Goal: Information Seeking & Learning: Check status

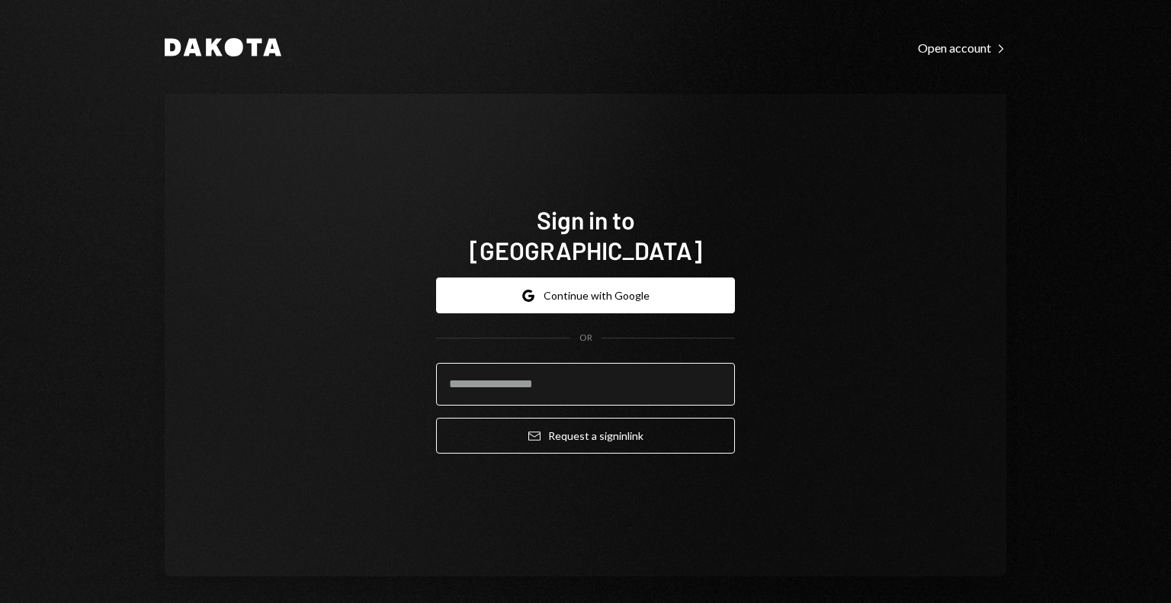
click at [629, 374] on input "email" at bounding box center [585, 384] width 299 height 43
type input "**********"
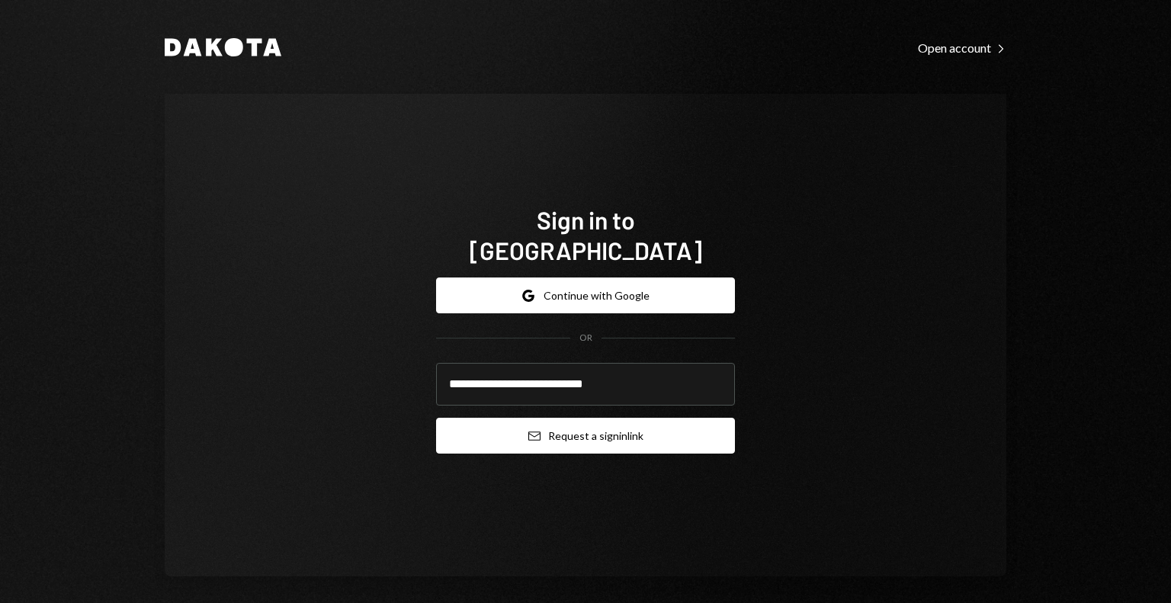
click at [631, 419] on button "Email Request a sign in link" at bounding box center [585, 436] width 299 height 36
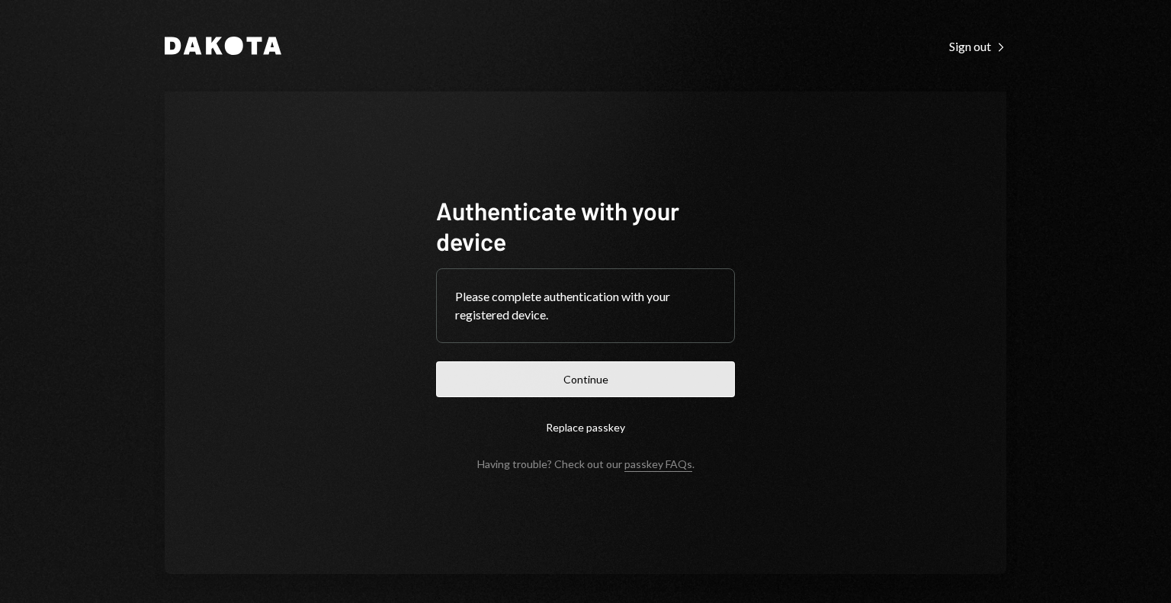
click at [693, 383] on button "Continue" at bounding box center [585, 379] width 299 height 36
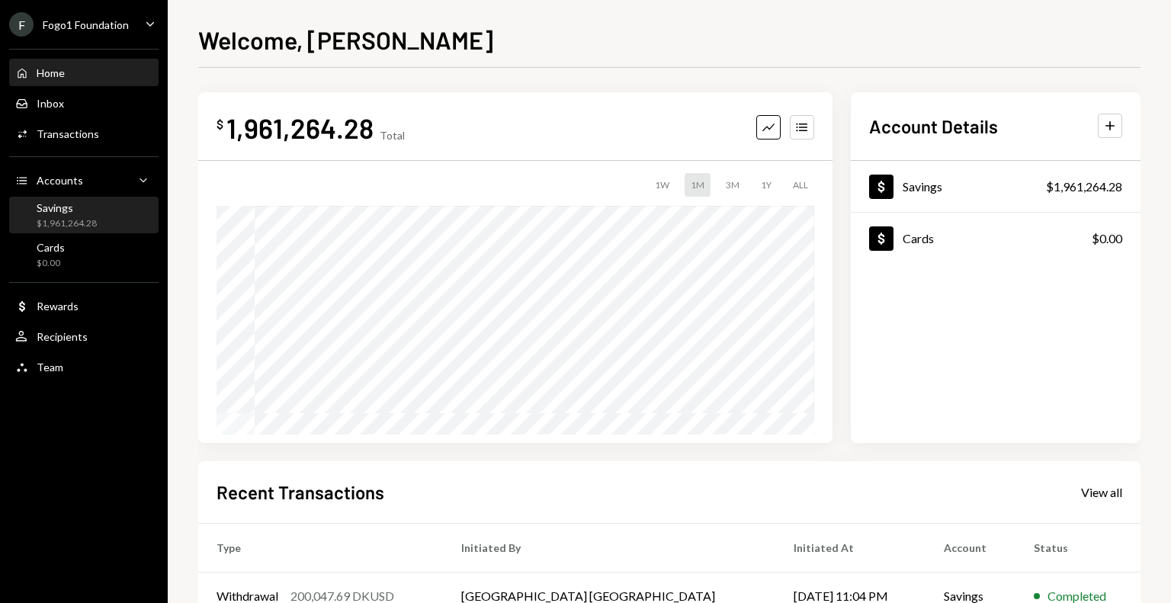
click at [62, 223] on div "$1,961,264.28" at bounding box center [67, 223] width 60 height 13
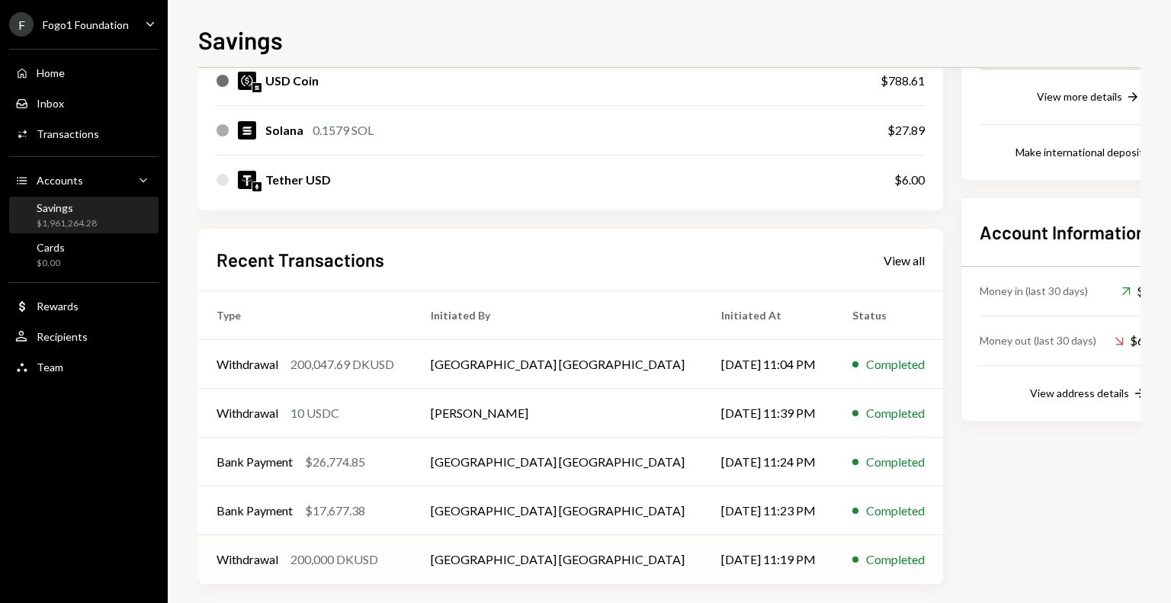
scroll to position [315, 0]
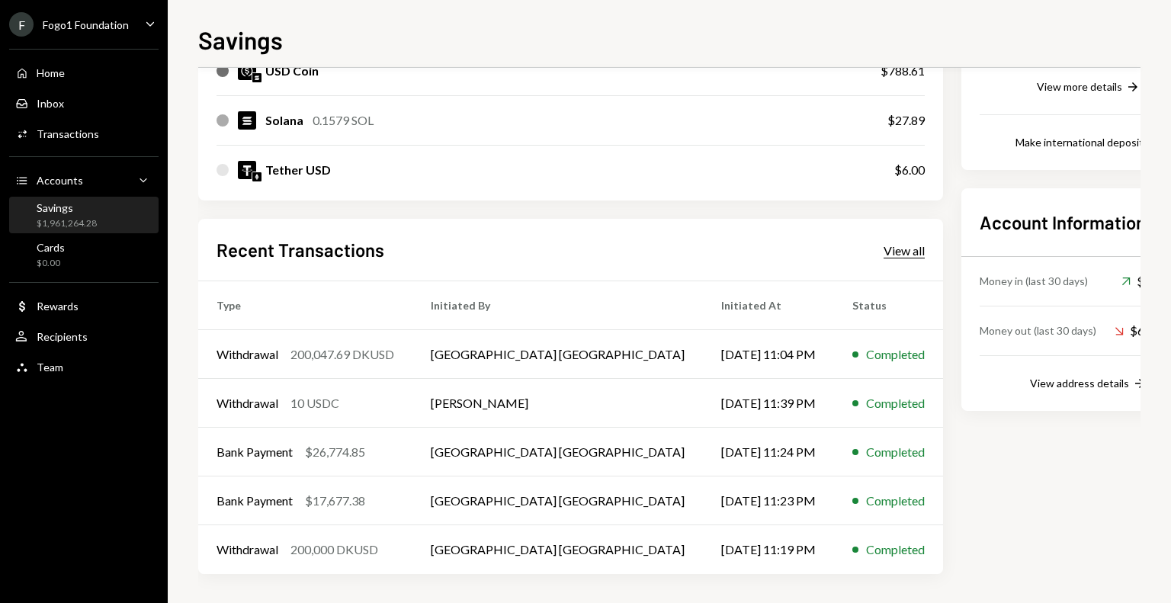
click at [883, 251] on div "View all" at bounding box center [903, 250] width 41 height 15
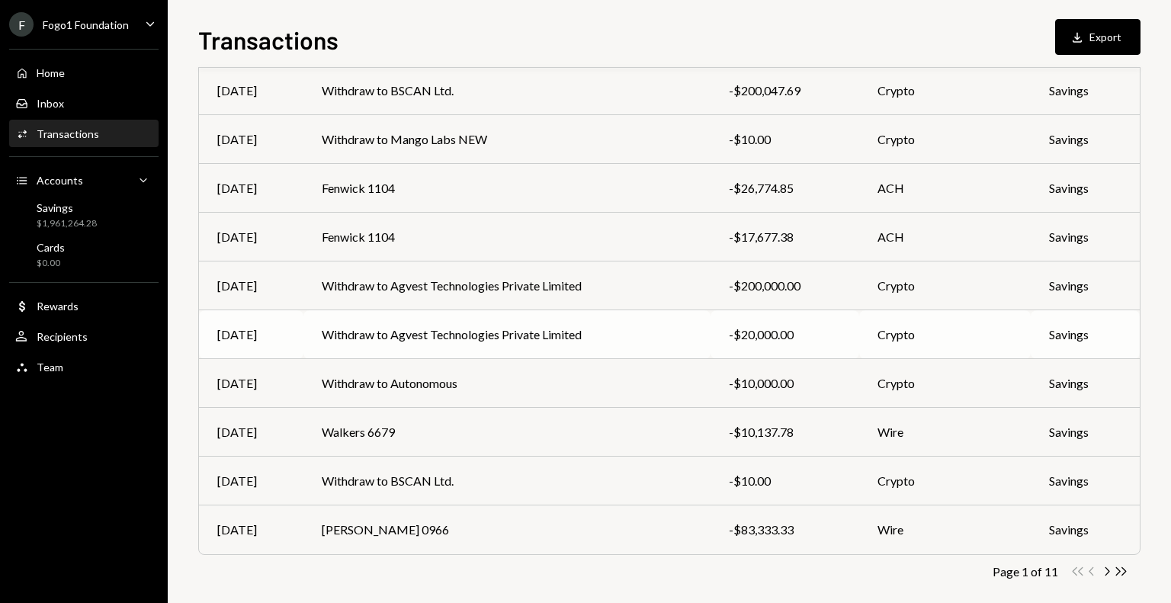
scroll to position [192, 0]
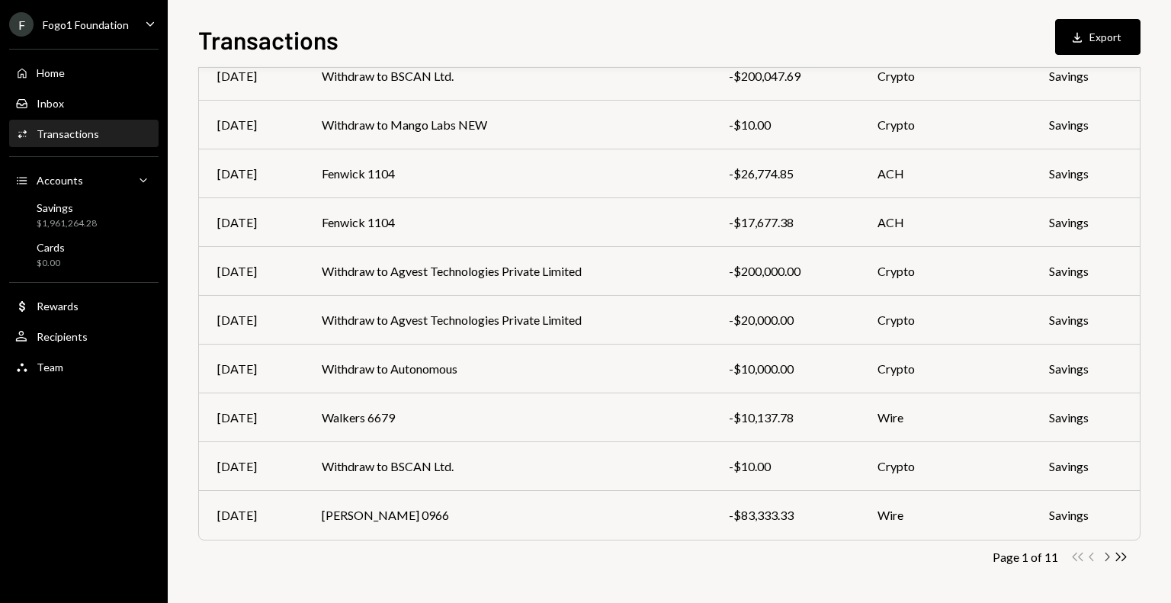
click at [1106, 554] on icon "Chevron Right" at bounding box center [1106, 556] width 14 height 14
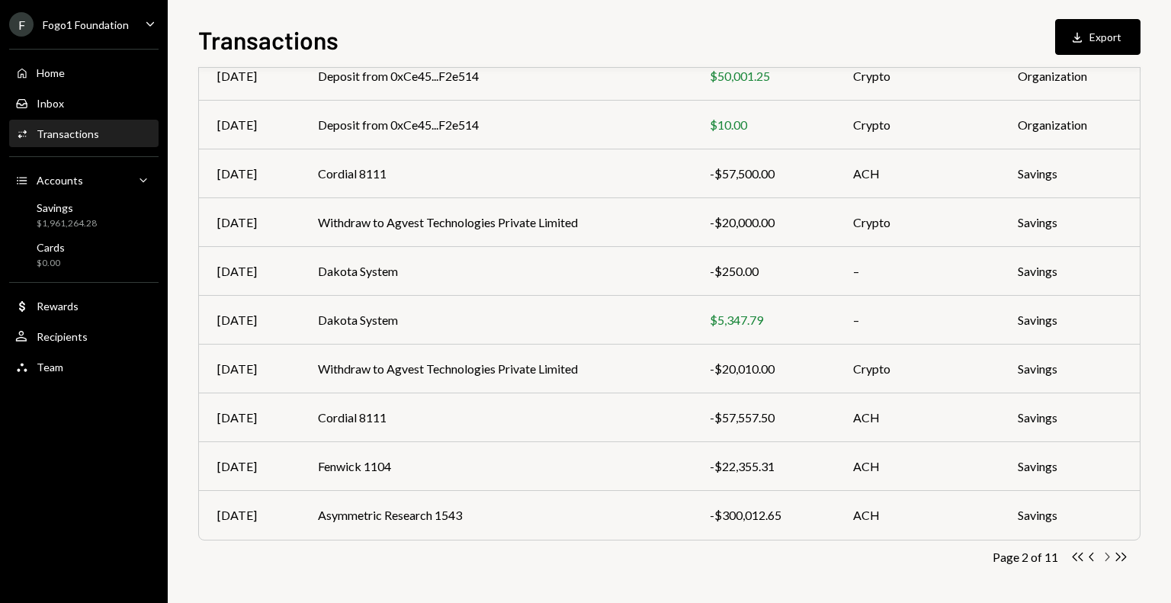
click at [1104, 556] on icon "Chevron Right" at bounding box center [1106, 556] width 14 height 14
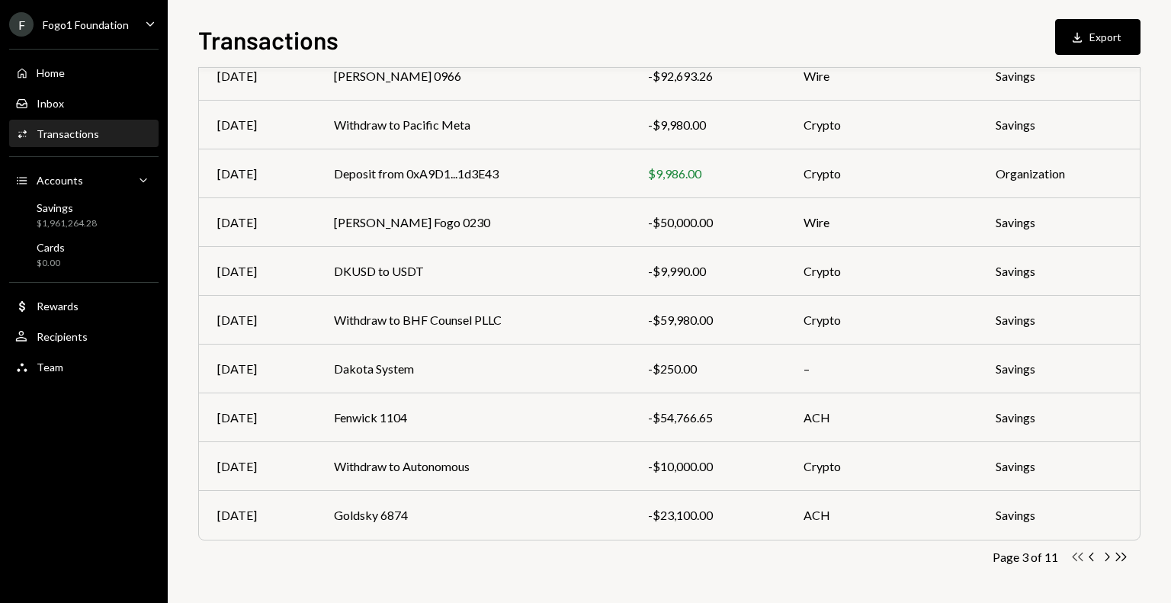
click at [1076, 556] on icon "Double Arrow Left" at bounding box center [1077, 556] width 14 height 14
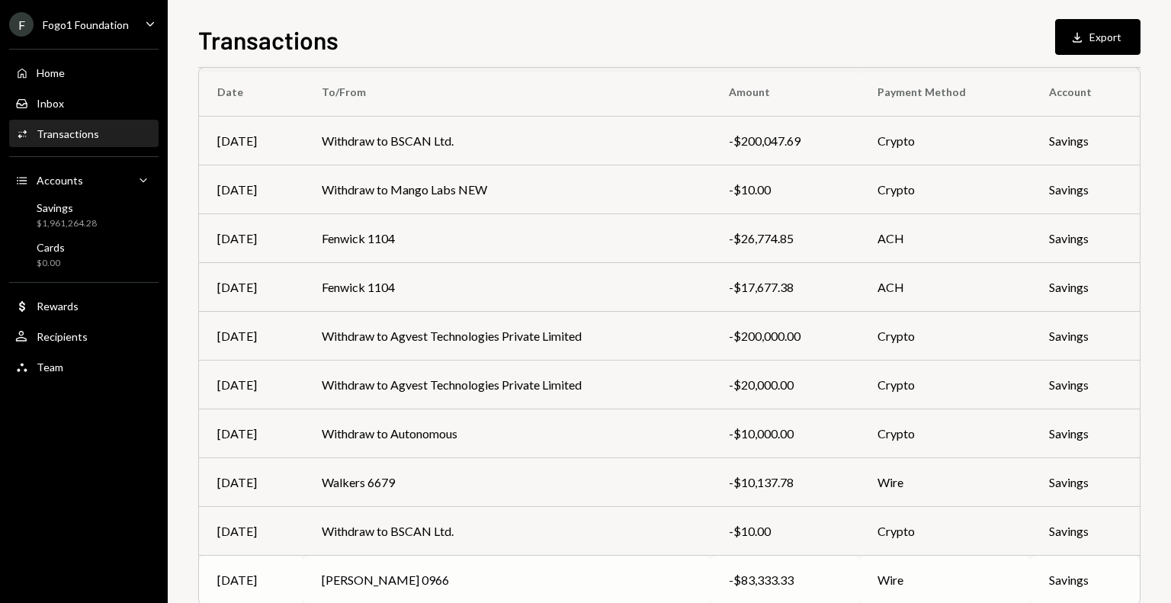
scroll to position [40, 0]
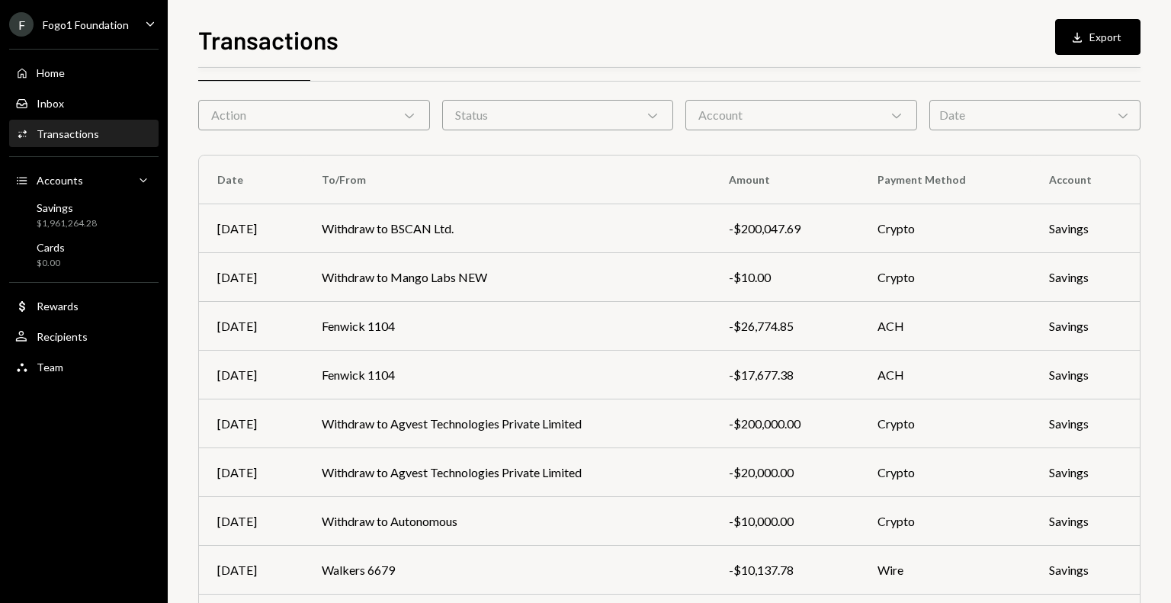
click at [108, 24] on div "Fogo1 Foundation" at bounding box center [86, 24] width 86 height 13
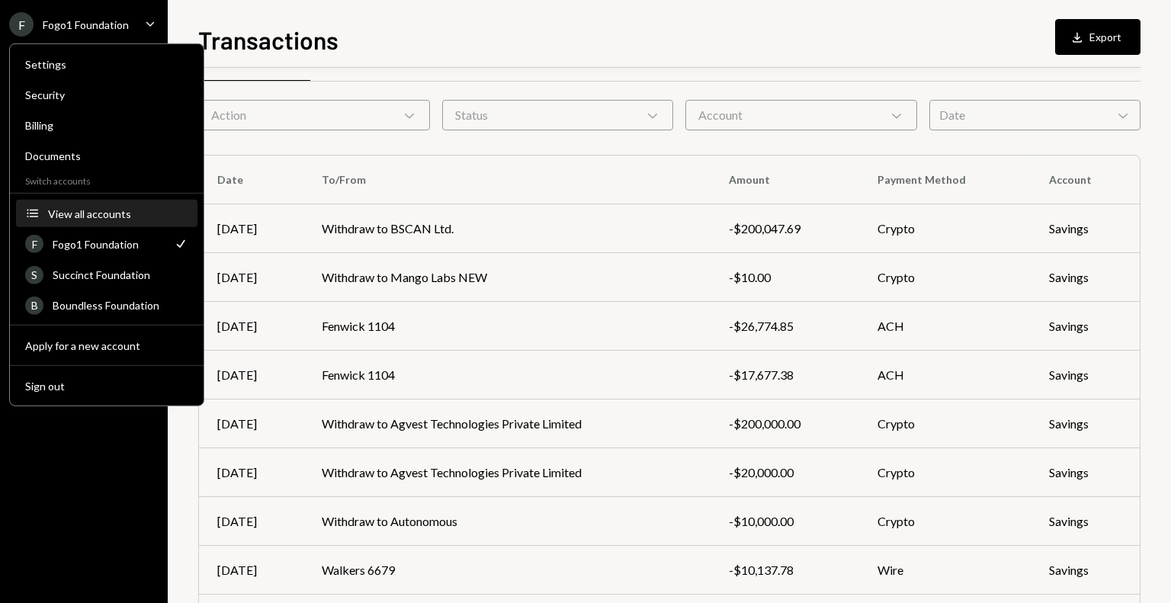
click at [106, 219] on div "View all accounts" at bounding box center [118, 213] width 140 height 13
